Goal: Information Seeking & Learning: Understand process/instructions

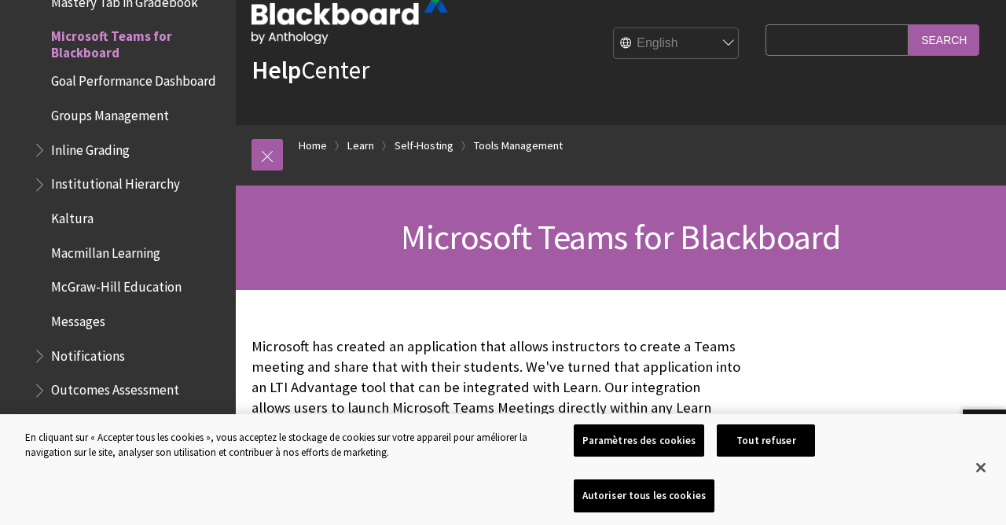
scroll to position [34, 0]
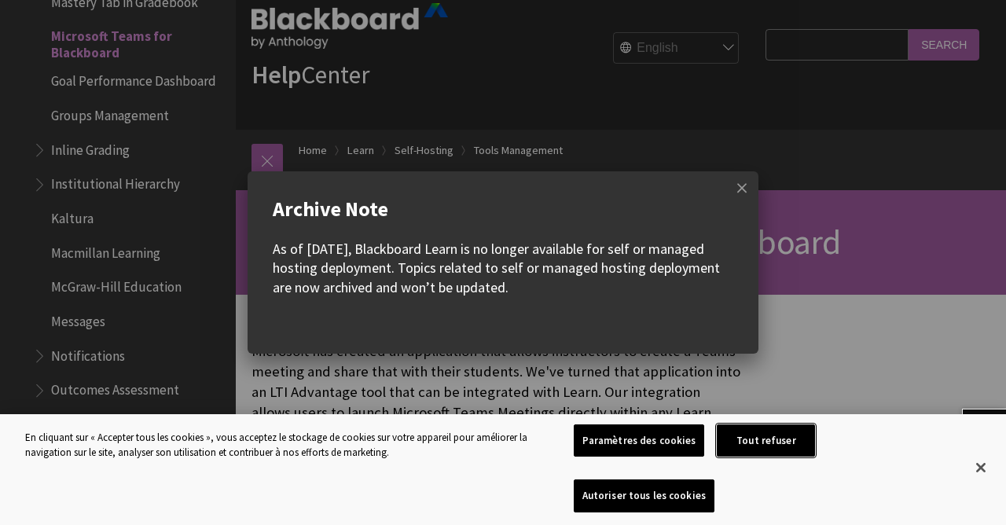
click at [786, 458] on button "Tout refuser" at bounding box center [766, 441] width 98 height 33
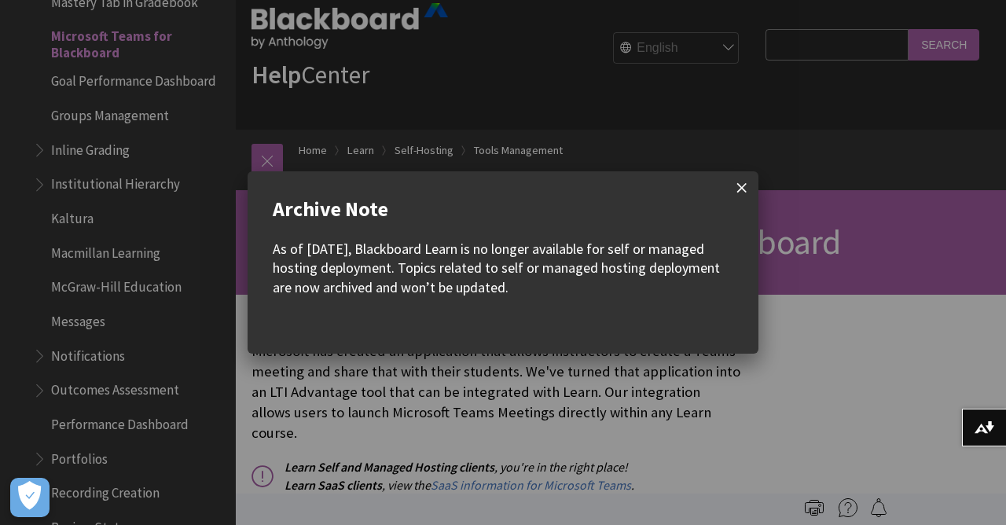
click at [742, 190] on span at bounding box center [742, 187] width 33 height 33
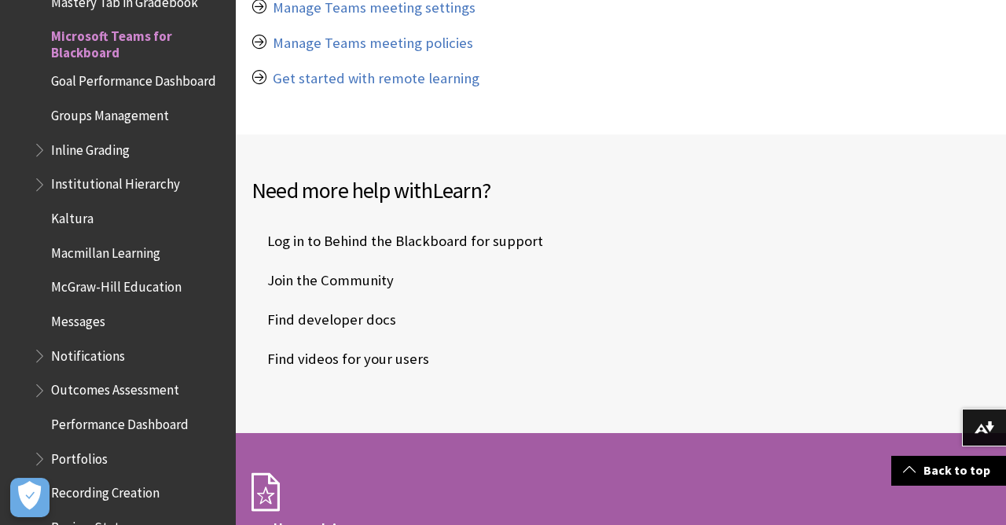
scroll to position [2709, 0]
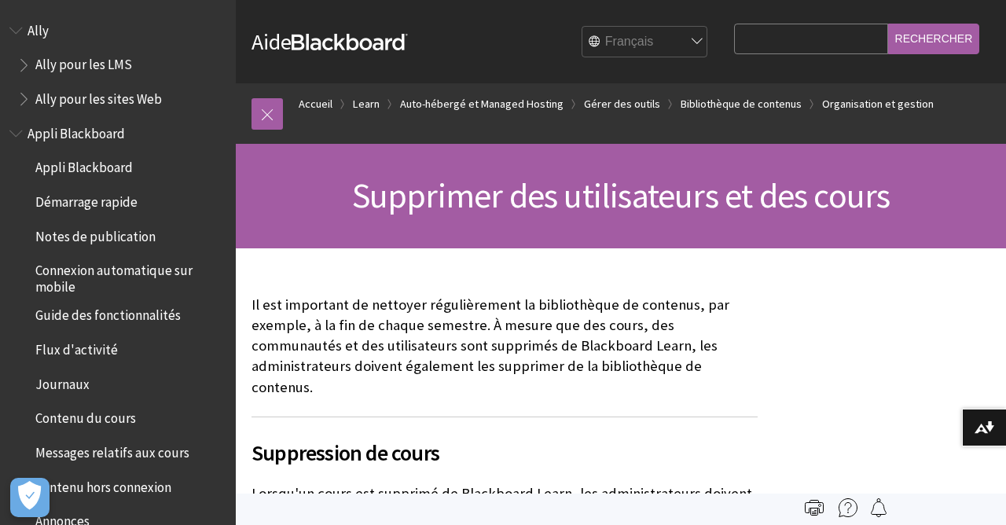
scroll to position [2963, 0]
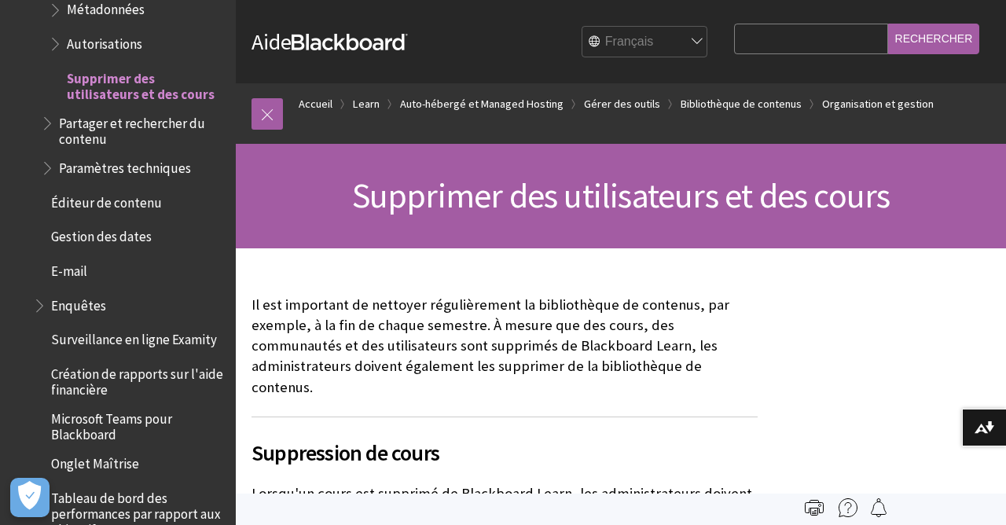
click at [446, 417] on h2 "Suppression de cours" at bounding box center [505, 443] width 506 height 53
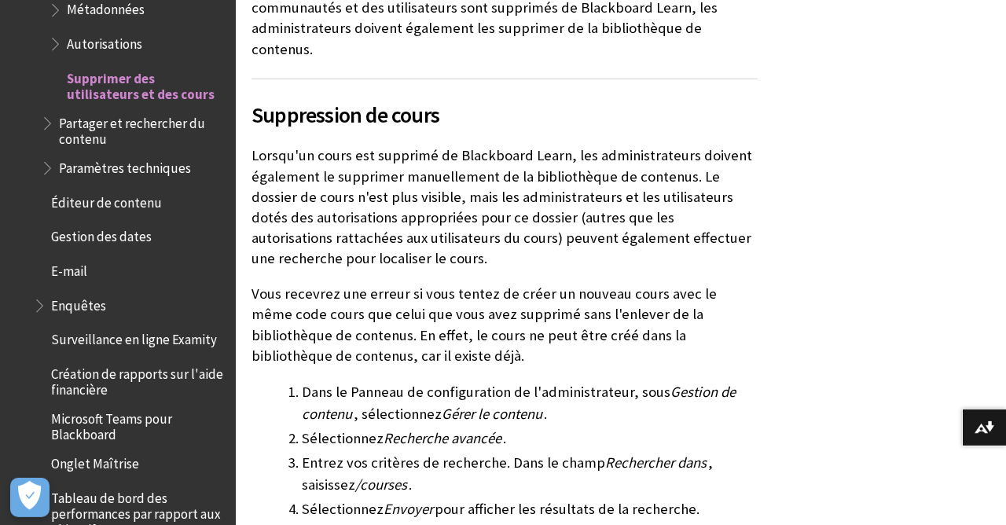
scroll to position [340, 0]
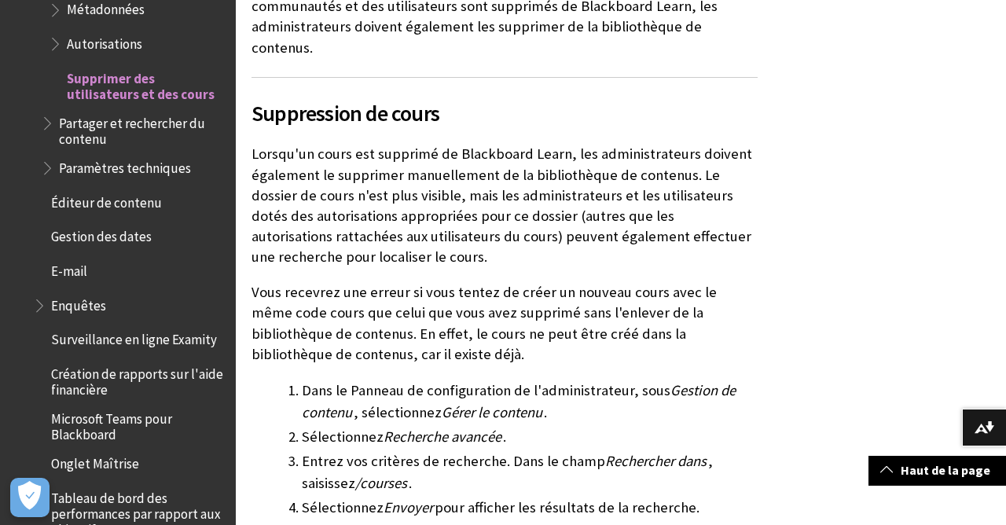
click at [457, 403] on span "Gérer le contenu" at bounding box center [492, 412] width 101 height 18
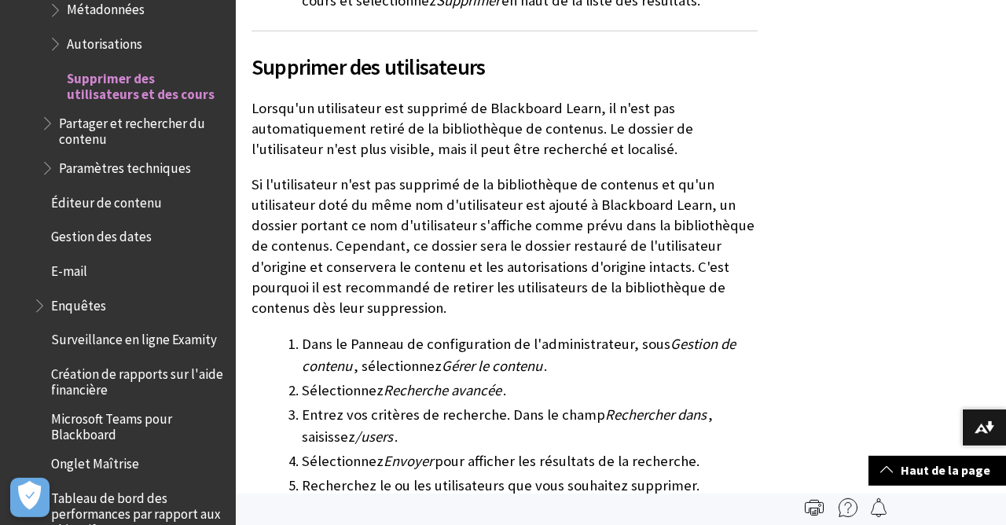
scroll to position [934, 0]
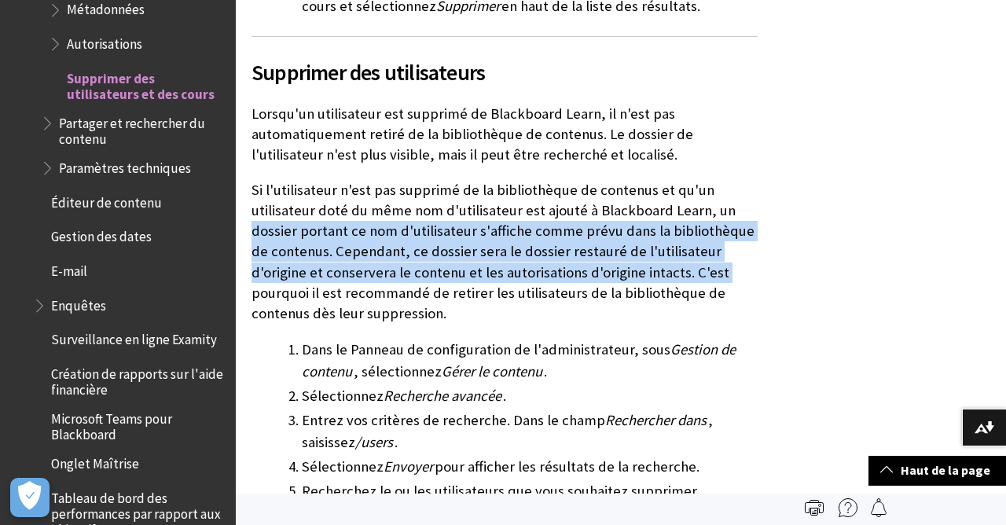
drag, startPoint x: 996, startPoint y: 245, endPoint x: 1006, endPoint y: 72, distance: 172.5
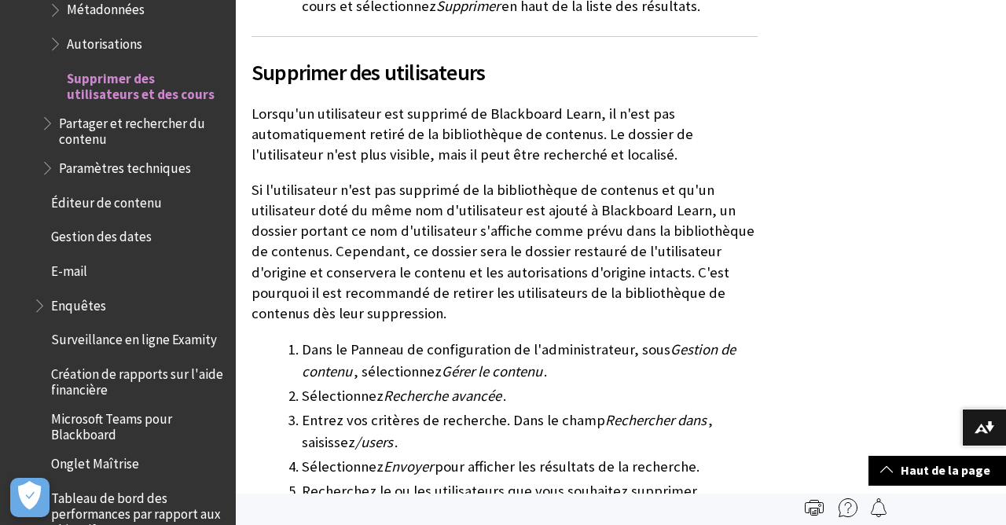
click at [882, 237] on div "Suppression de cours ." at bounding box center [621, 154] width 771 height 1680
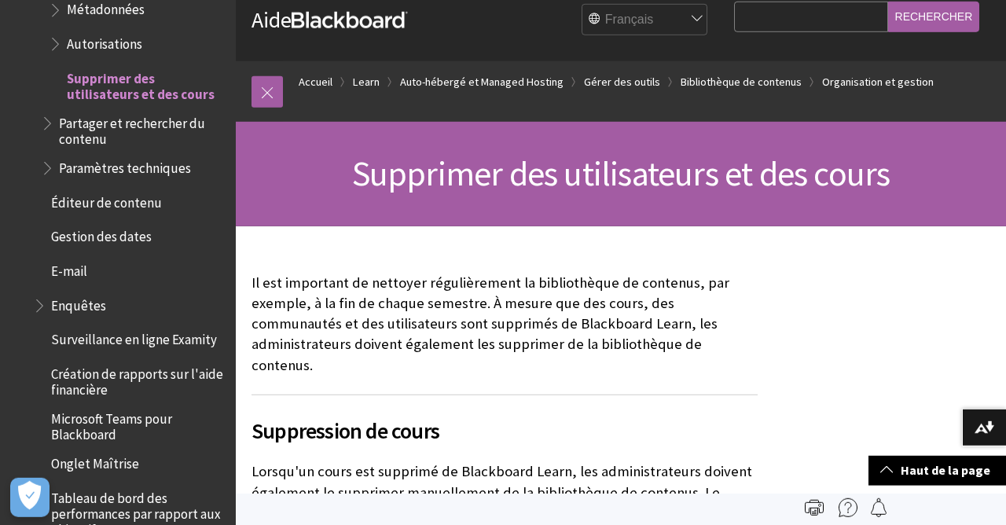
scroll to position [14, 0]
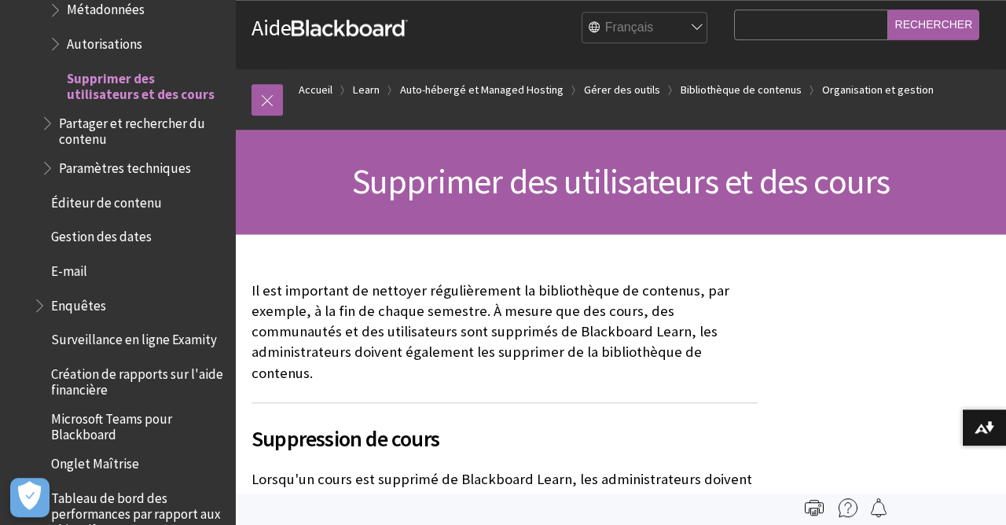
click at [583, 12] on select "English عربية Català Cymraeg Deutsch Español Suomi Français עברית Italiano 日本語 …" at bounding box center [646, 27] width 126 height 31
select select "/Learn/Administrator/Hosting/Tools_Management/Content_Collection/Organize_and_M…"
click option "English" at bounding box center [0, 0] width 0 height 0
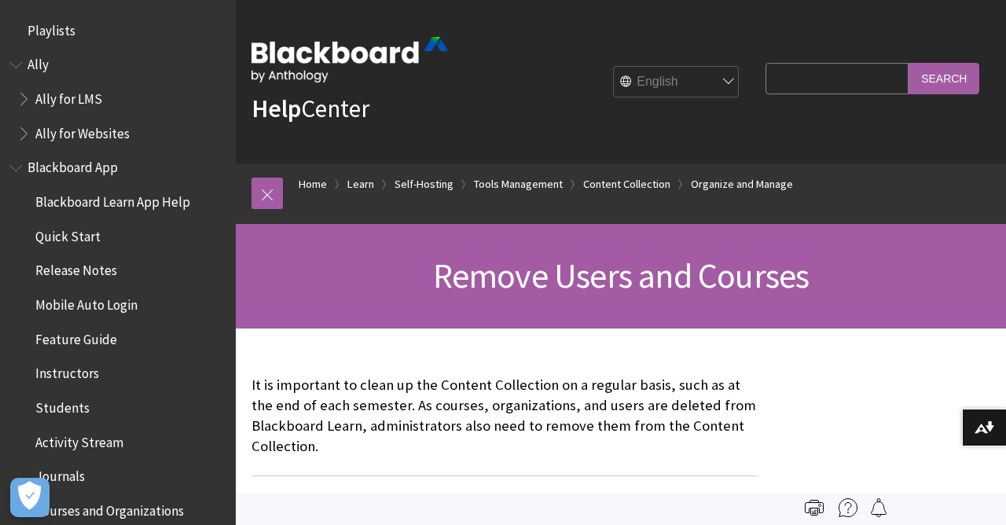
click at [549, 429] on p "It is important to clean up the Content Collection on a regular basis, such as …" at bounding box center [505, 416] width 506 height 83
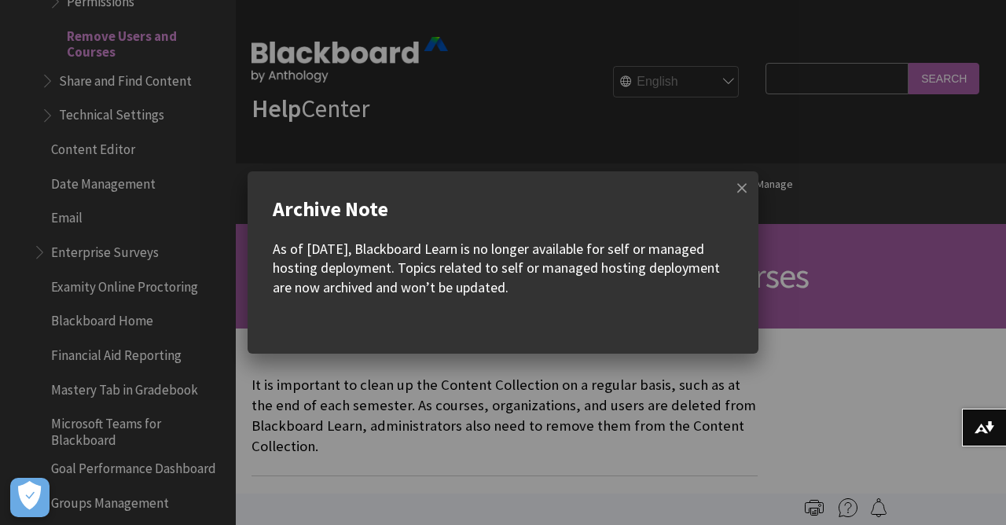
click at [576, 436] on w-div "Archive Note As of [DATE], Blackboard Learn is no longer available for self or …" at bounding box center [503, 262] width 1006 height 525
click at [745, 188] on span at bounding box center [742, 187] width 33 height 33
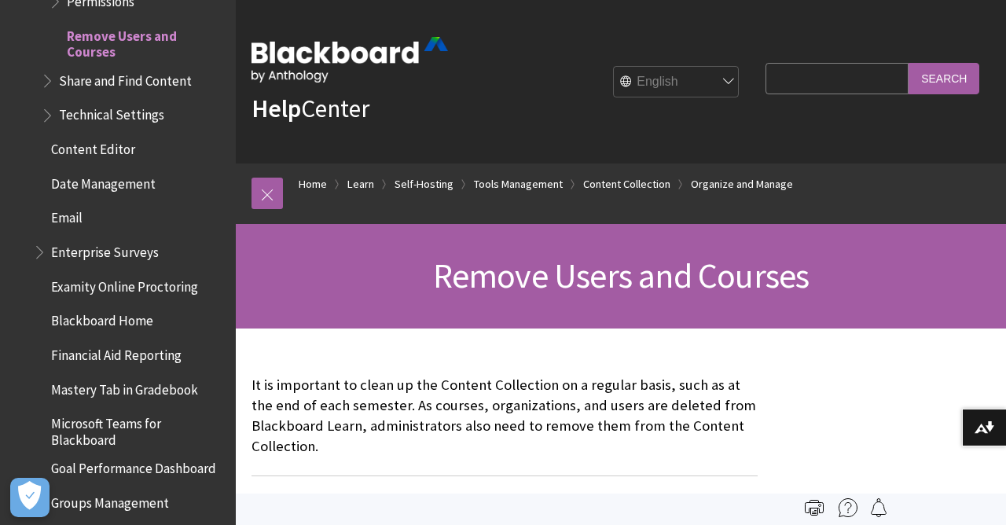
click at [552, 477] on h2 "Remove courses" at bounding box center [505, 502] width 506 height 53
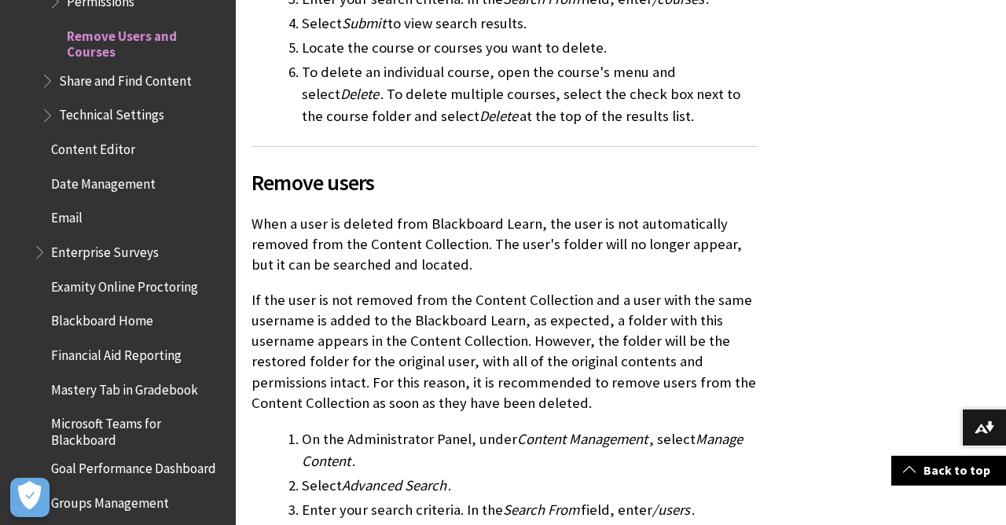
scroll to position [807, 0]
